Goal: Communication & Community: Answer question/provide support

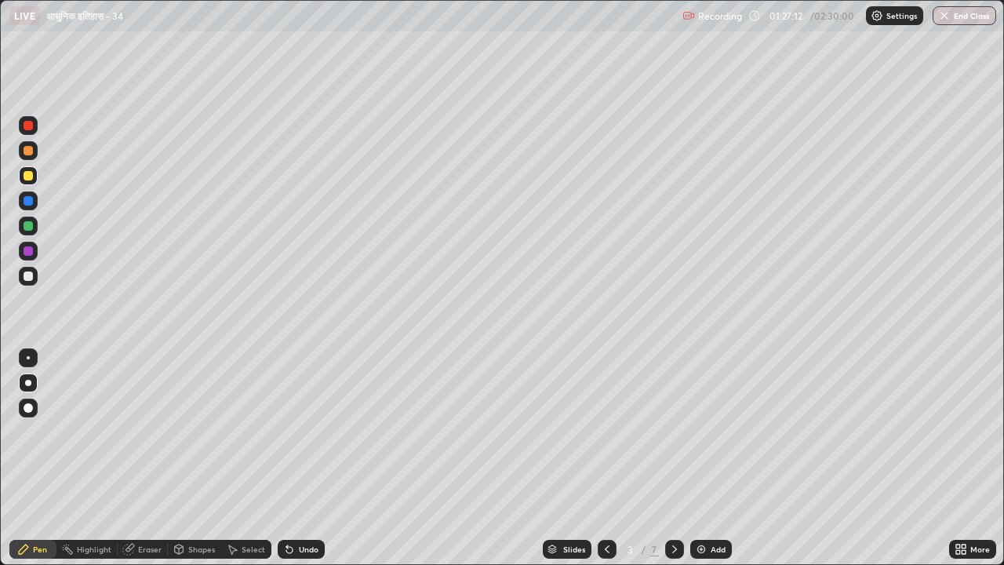
scroll to position [565, 1004]
click at [607, 549] on icon at bounding box center [607, 549] width 13 height 13
click at [30, 228] on div at bounding box center [28, 225] width 9 height 9
click at [675, 548] on icon at bounding box center [674, 549] width 13 height 13
click at [720, 551] on div "Add" at bounding box center [718, 549] width 15 height 8
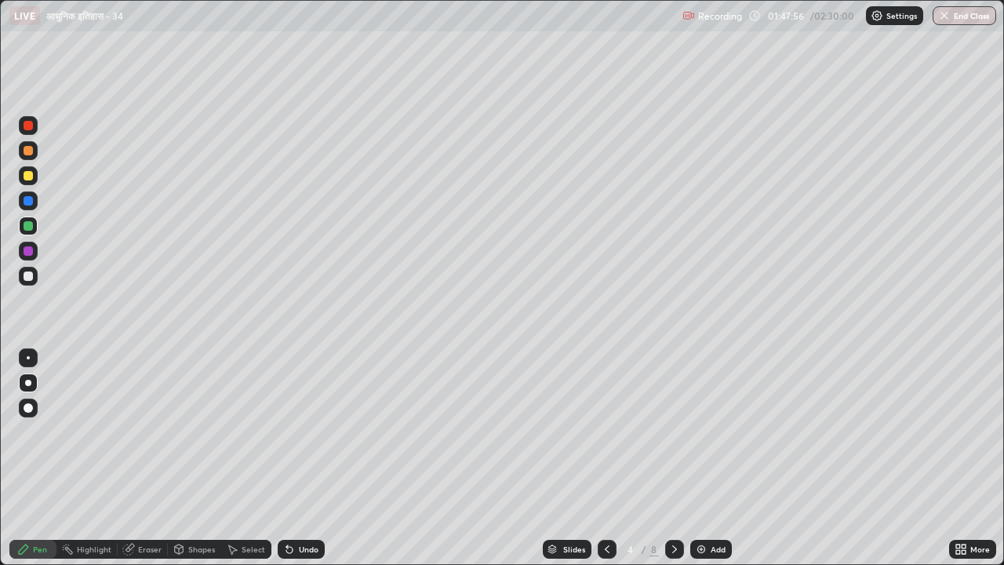
click at [202, 548] on div "Shapes" at bounding box center [201, 549] width 27 height 8
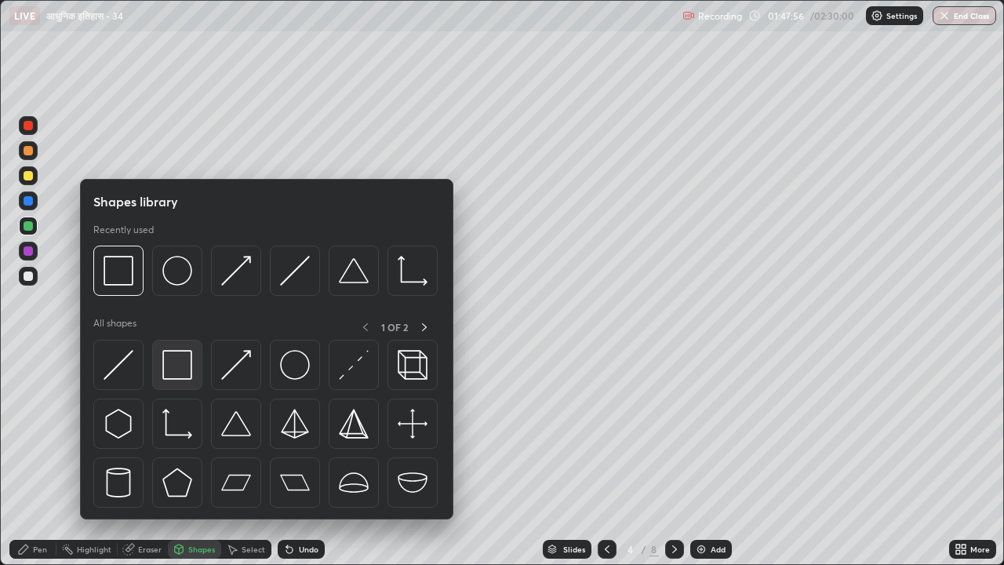
click at [179, 378] on img at bounding box center [177, 365] width 30 height 30
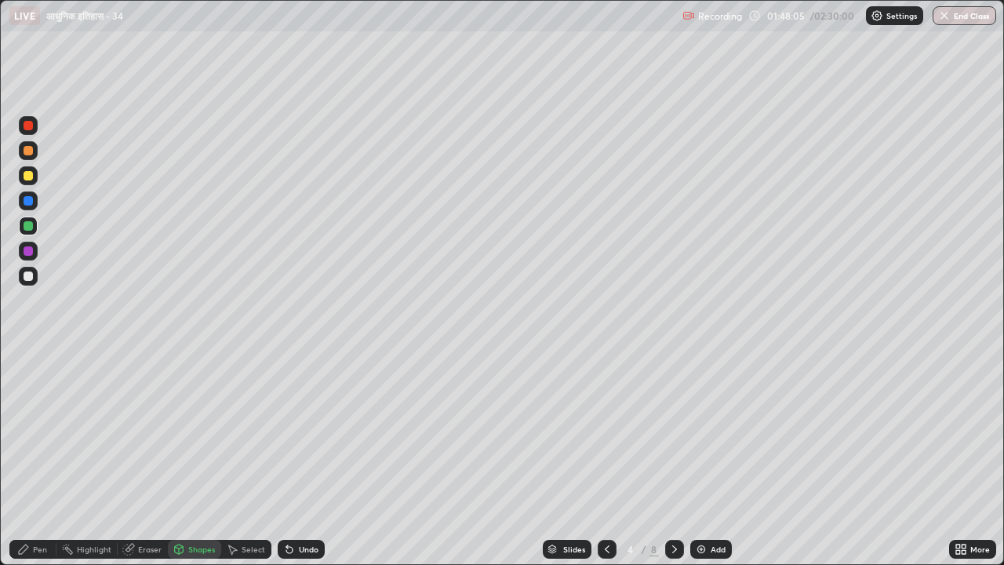
click at [42, 548] on div "Pen" at bounding box center [40, 549] width 14 height 8
click at [29, 254] on div at bounding box center [28, 250] width 9 height 9
click at [150, 548] on div "Eraser" at bounding box center [150, 549] width 24 height 8
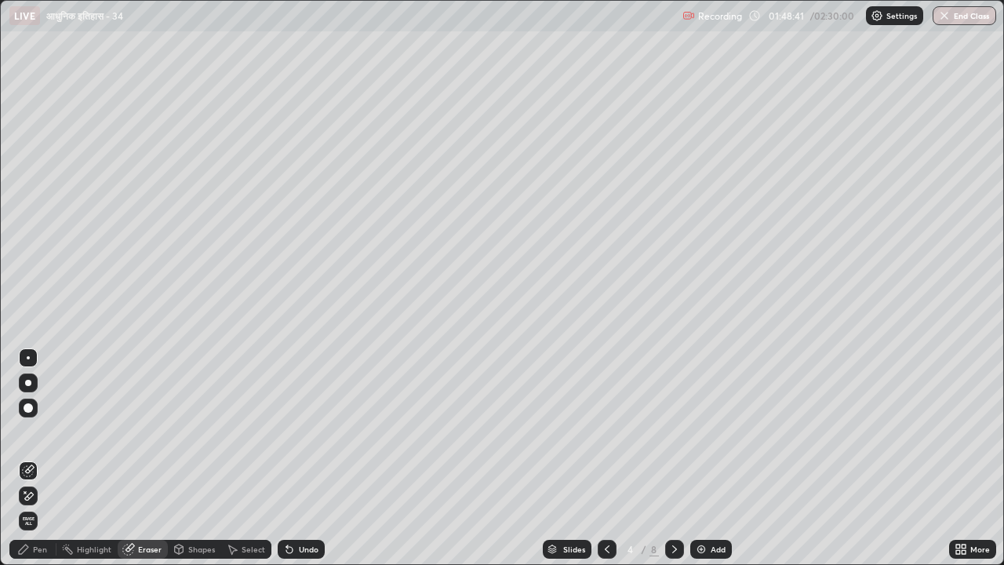
click at [36, 551] on div "Pen" at bounding box center [40, 549] width 14 height 8
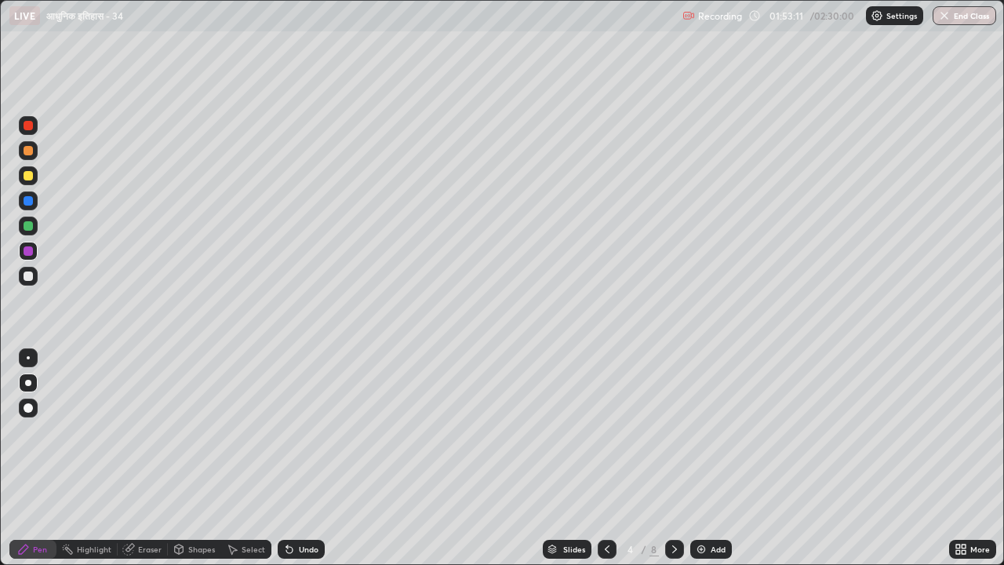
click at [31, 177] on div at bounding box center [28, 175] width 9 height 9
click at [720, 550] on div "Add" at bounding box center [718, 549] width 15 height 8
click at [147, 551] on div "Eraser" at bounding box center [150, 549] width 24 height 8
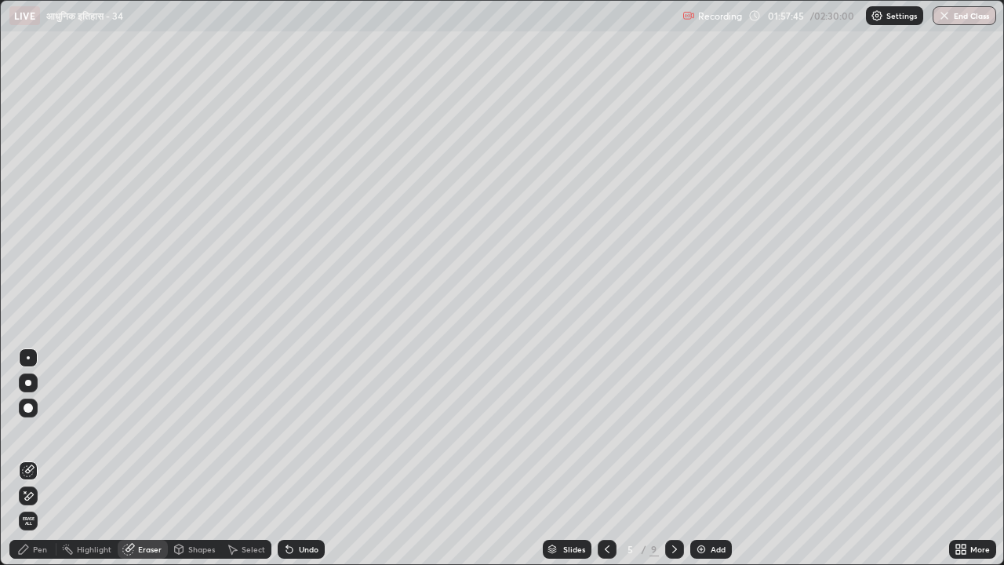
click at [39, 551] on div "Pen" at bounding box center [40, 549] width 14 height 8
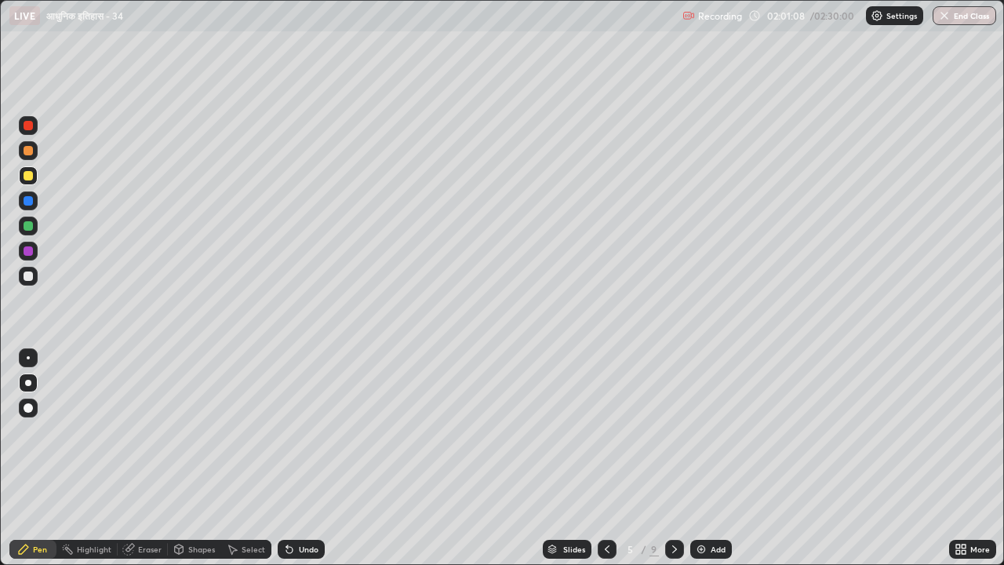
click at [606, 549] on icon at bounding box center [607, 549] width 13 height 13
click at [673, 549] on icon at bounding box center [674, 549] width 13 height 13
click at [606, 549] on icon at bounding box center [607, 549] width 13 height 13
click at [671, 548] on icon at bounding box center [674, 549] width 13 height 13
click at [673, 549] on icon at bounding box center [674, 549] width 13 height 13
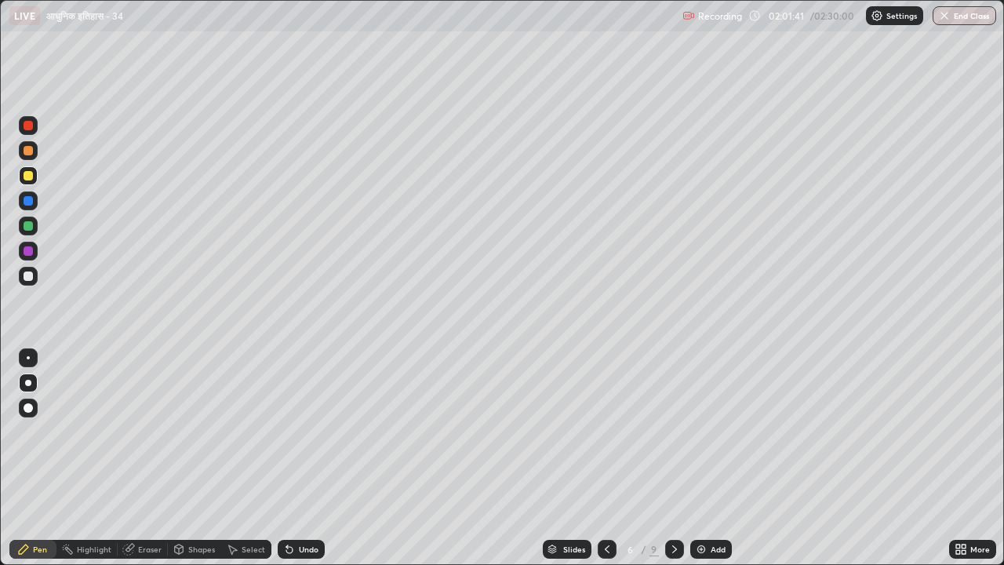
click at [673, 549] on icon at bounding box center [674, 549] width 13 height 13
click at [606, 549] on icon at bounding box center [607, 549] width 13 height 13
click at [720, 548] on div "Add" at bounding box center [718, 549] width 15 height 8
click at [152, 551] on div "Eraser" at bounding box center [150, 549] width 24 height 8
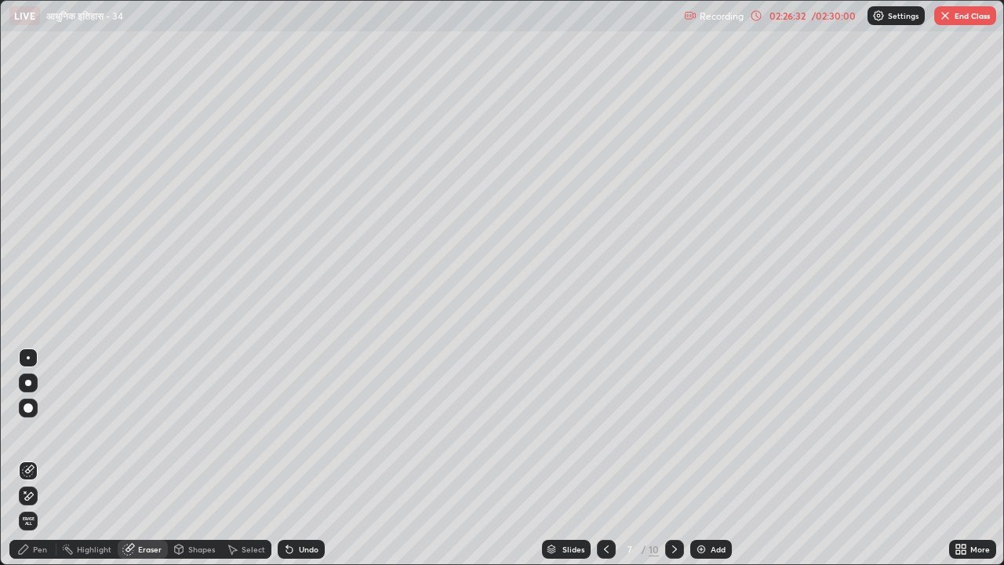
click at [45, 550] on div "Pen" at bounding box center [40, 549] width 14 height 8
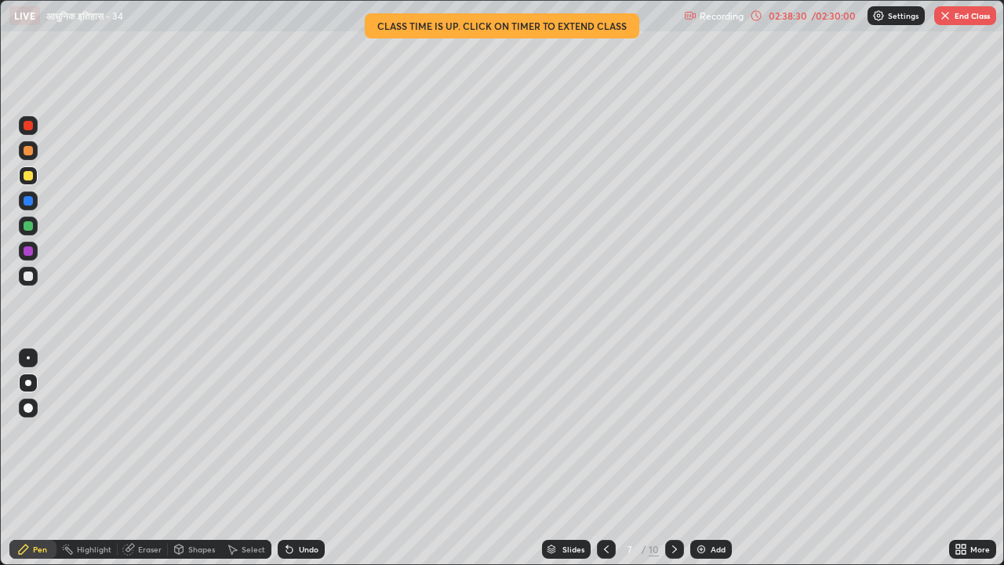
click at [965, 17] on button "End Class" at bounding box center [965, 15] width 62 height 19
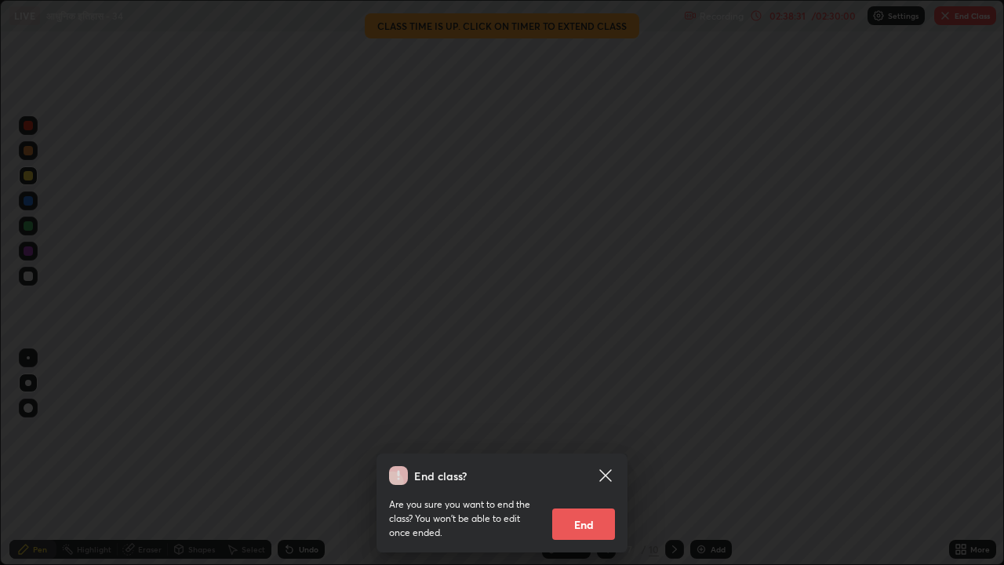
click at [569, 531] on button "End" at bounding box center [583, 523] width 63 height 31
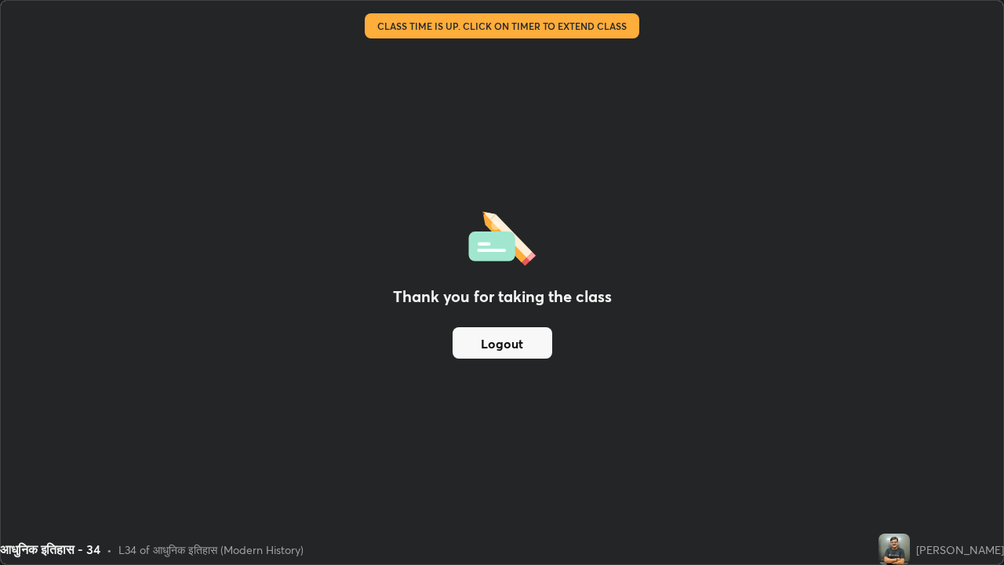
click at [511, 352] on button "Logout" at bounding box center [503, 342] width 100 height 31
click at [487, 367] on div "Thank you for taking the class Logout" at bounding box center [502, 282] width 1002 height 563
